Goal: Task Accomplishment & Management: Manage account settings

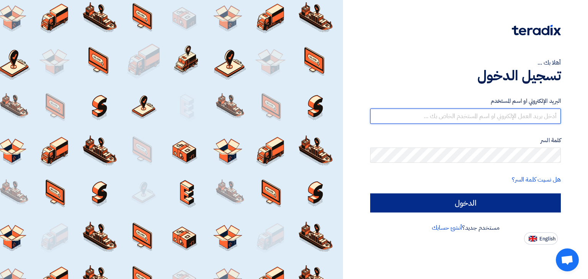
type input "sales@ersalco.com"
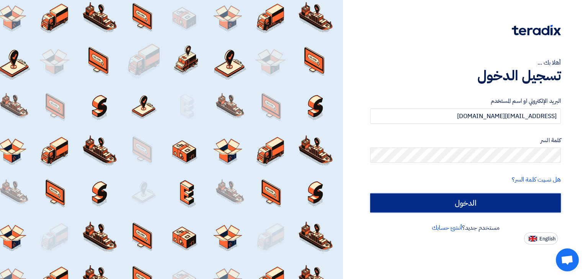
click at [505, 205] on input "الدخول" at bounding box center [465, 203] width 191 height 19
